Goal: Task Accomplishment & Management: Manage account settings

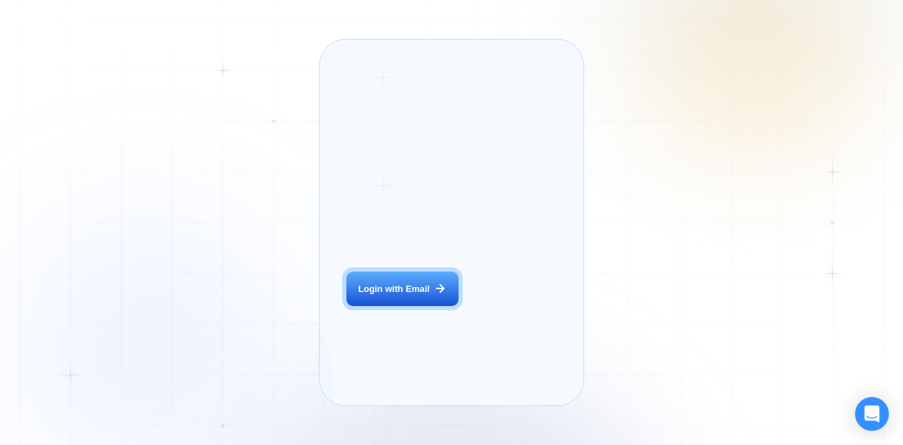
click at [415, 293] on button "Login with Email" at bounding box center [401, 288] width 111 height 35
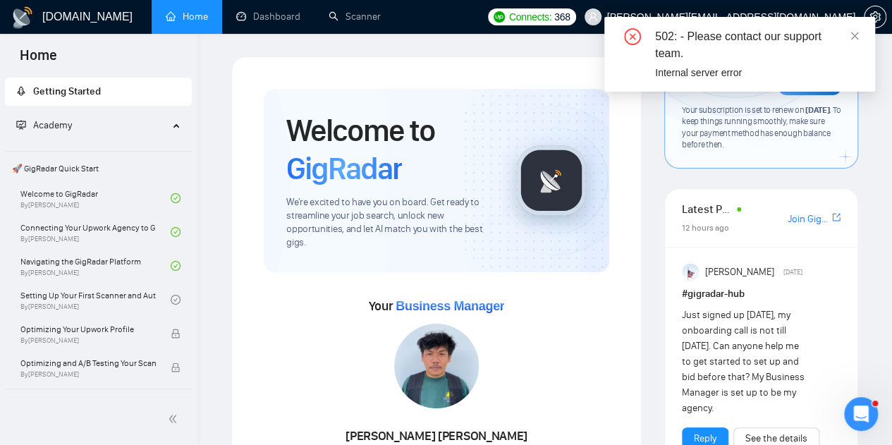
click at [850, 39] on icon "close" at bounding box center [855, 36] width 10 height 10
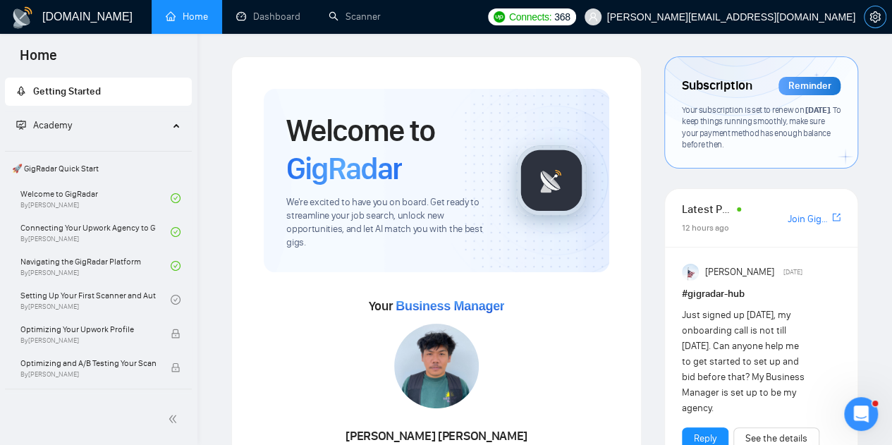
click at [872, 18] on icon "setting" at bounding box center [874, 16] width 11 height 11
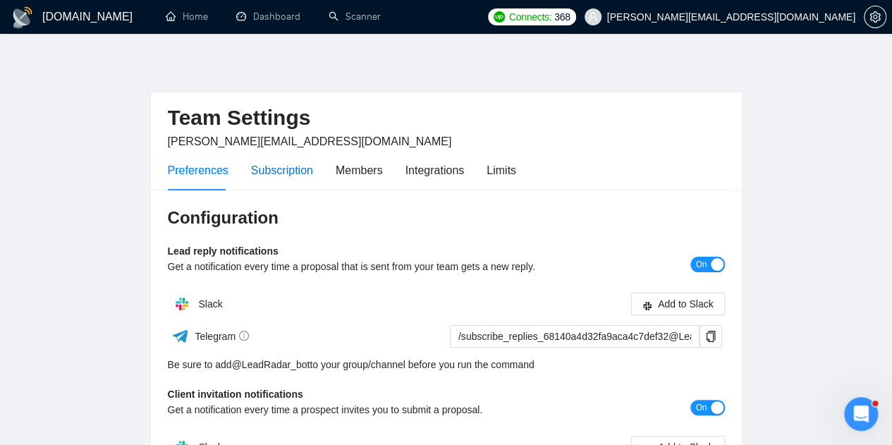
click at [271, 168] on div "Subscription" at bounding box center [282, 170] width 62 height 18
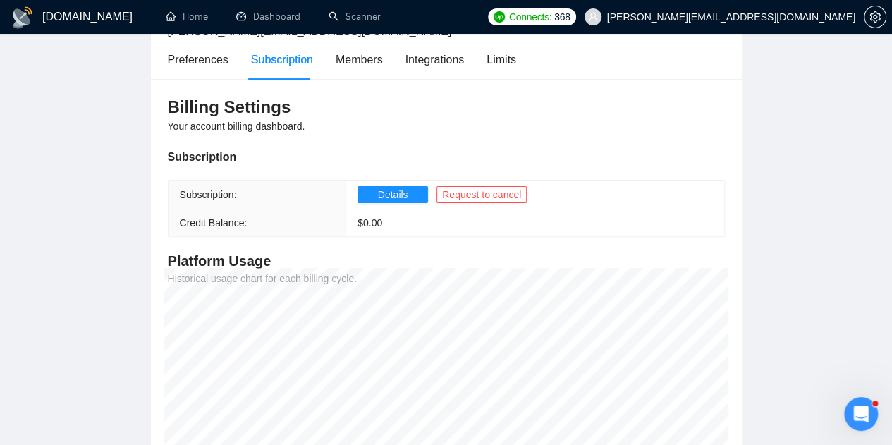
scroll to position [116, 0]
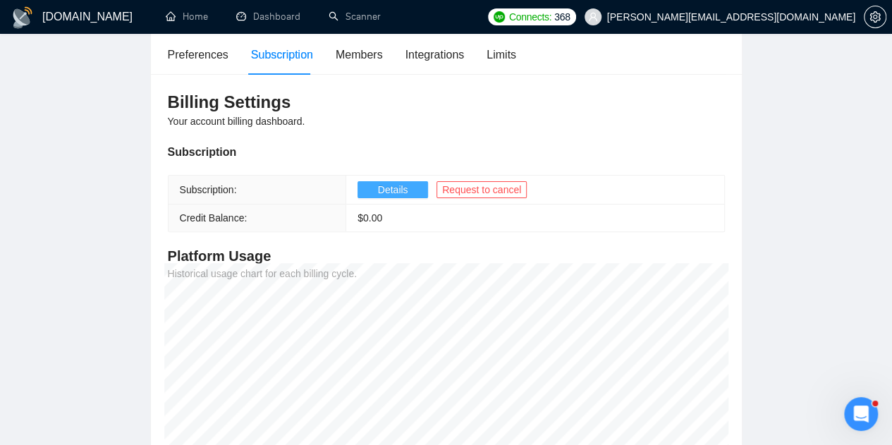
click at [406, 190] on button "Details" at bounding box center [393, 189] width 71 height 17
click at [877, 21] on icon "setting" at bounding box center [874, 16] width 11 height 11
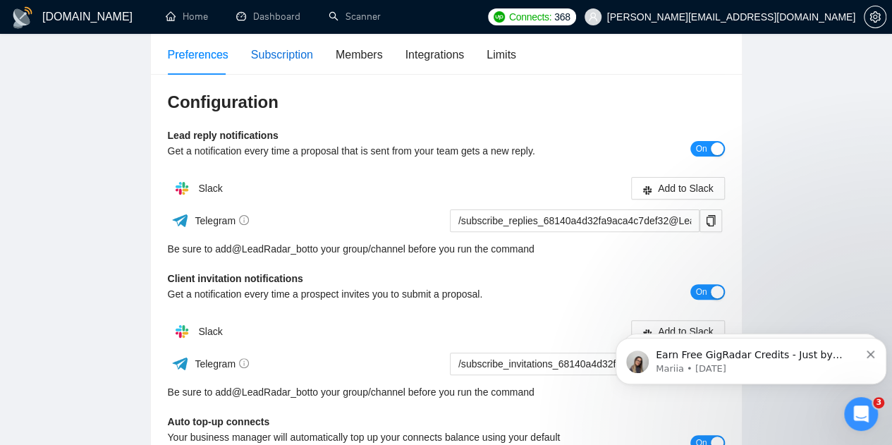
click at [266, 52] on div "Subscription" at bounding box center [282, 55] width 62 height 18
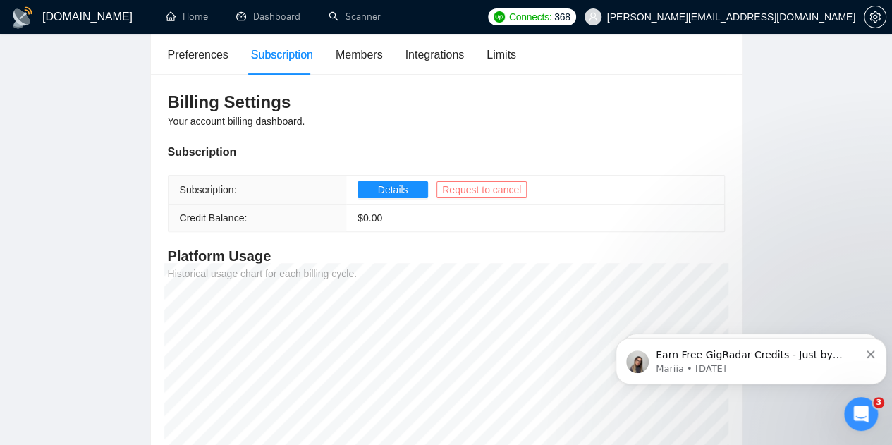
click at [492, 188] on span "Request to cancel" at bounding box center [481, 190] width 79 height 16
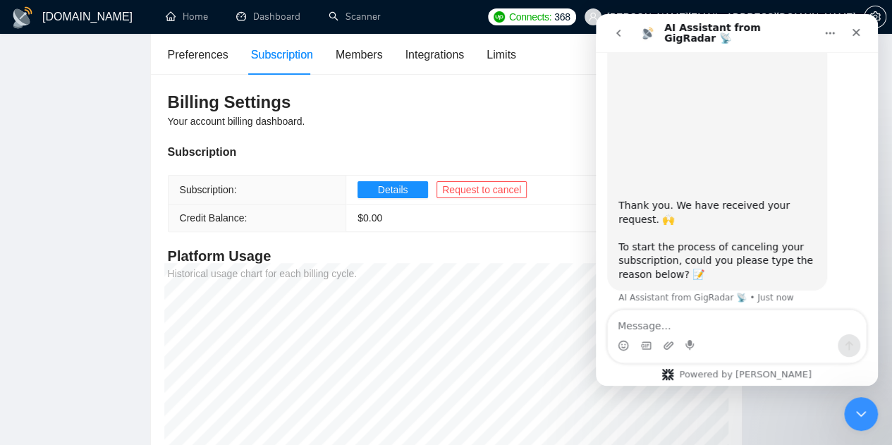
scroll to position [135, 0]
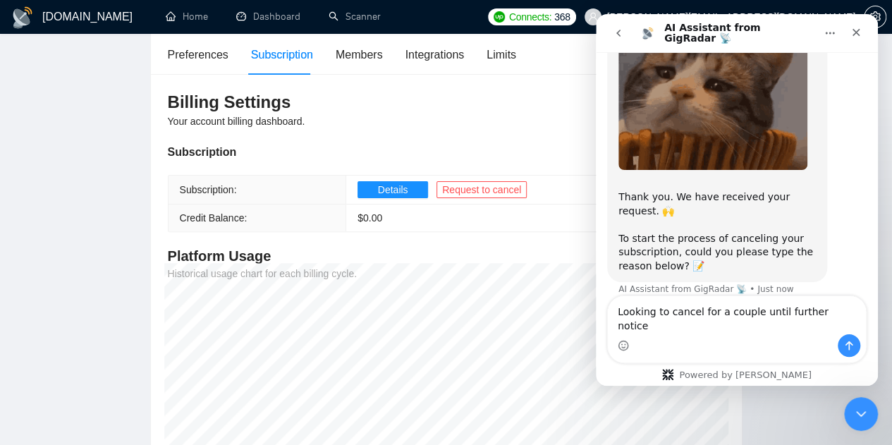
type textarea "Looking to cancel for a couple until further notice"
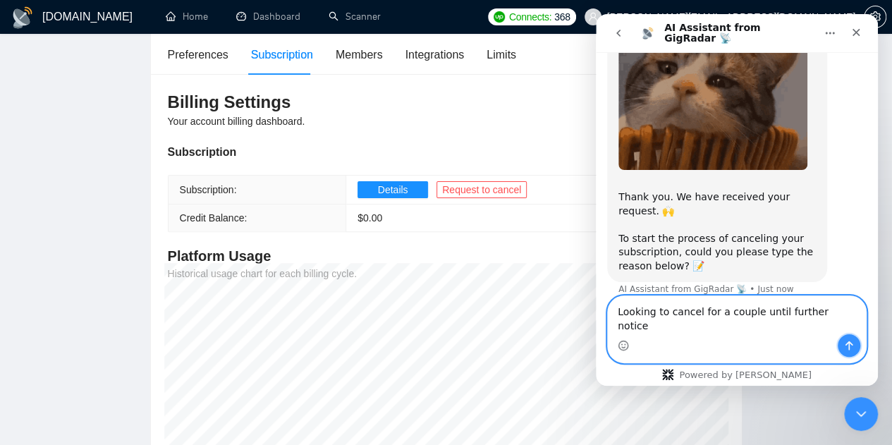
click at [847, 348] on icon "Send a message…" at bounding box center [848, 345] width 11 height 11
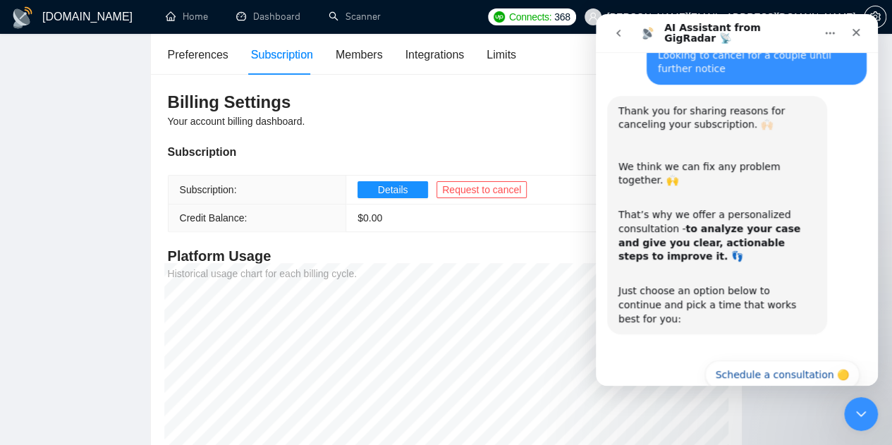
scroll to position [420, 0]
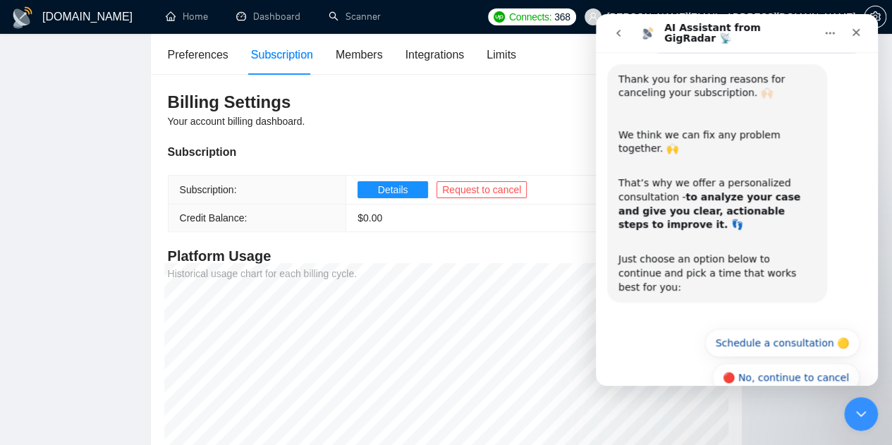
click at [847, 363] on button "🔴 No, continue to cancel" at bounding box center [785, 377] width 147 height 28
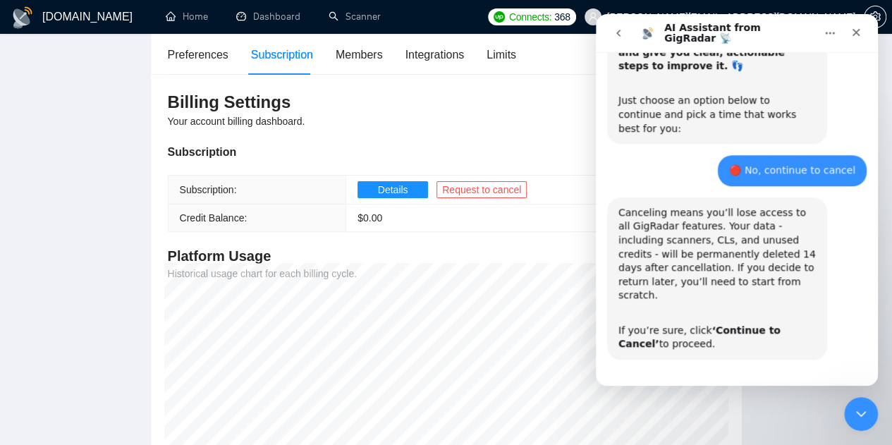
scroll to position [589, 0]
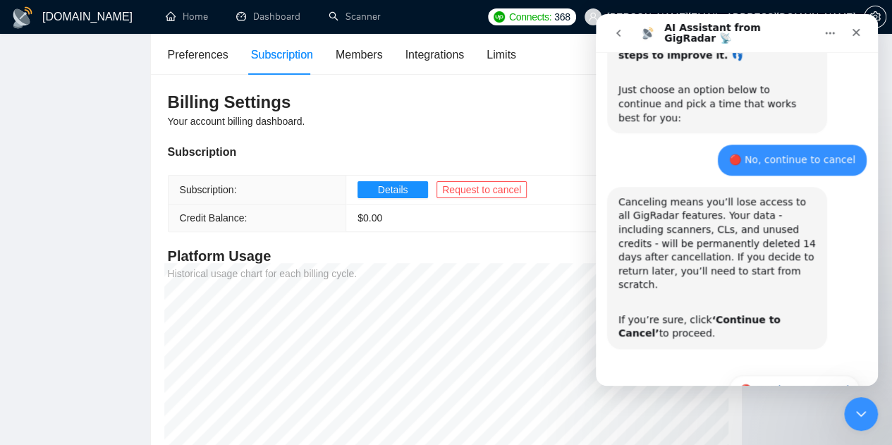
click at [820, 375] on button "🔴 Continue to Cancel" at bounding box center [794, 389] width 130 height 28
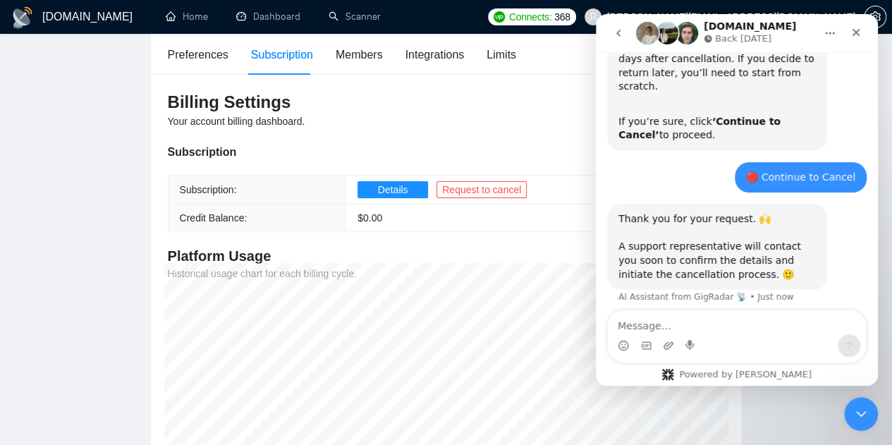
scroll to position [793, 0]
